Goal: Understand process/instructions: Learn about a topic

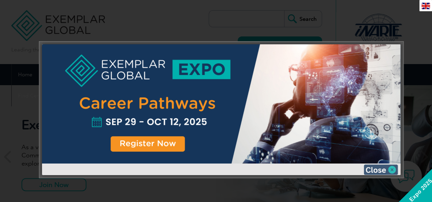
click at [390, 170] on img at bounding box center [380, 170] width 34 height 10
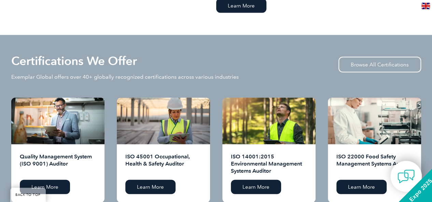
scroll to position [682, 0]
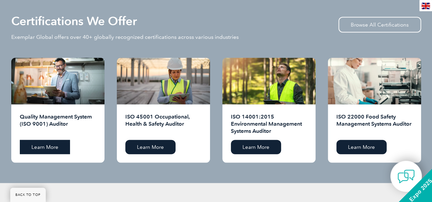
click at [48, 143] on link "Learn More" at bounding box center [45, 147] width 50 height 14
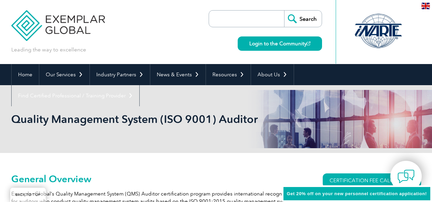
scroll to position [238, 0]
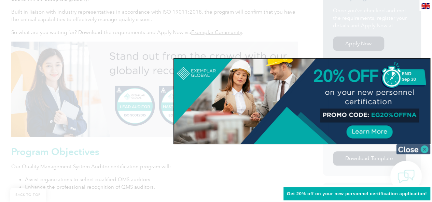
click at [425, 148] on img at bounding box center [413, 149] width 34 height 10
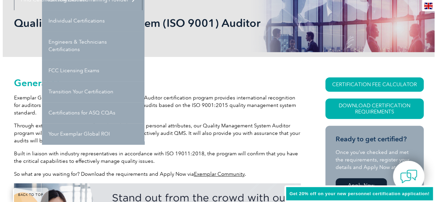
scroll to position [102, 0]
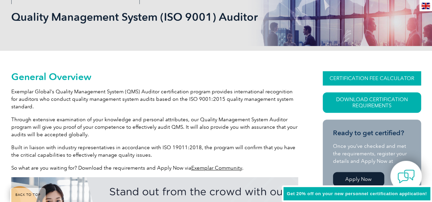
click at [360, 79] on link "CERTIFICATION FEE CALCULATOR" at bounding box center [371, 78] width 98 height 14
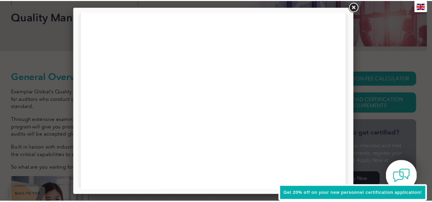
scroll to position [351, 0]
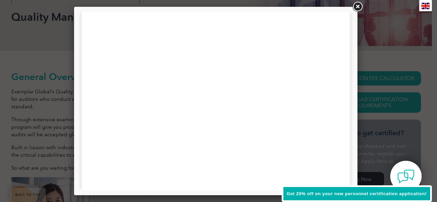
click at [356, 3] on link at bounding box center [357, 7] width 12 height 12
